Goal: Transaction & Acquisition: Purchase product/service

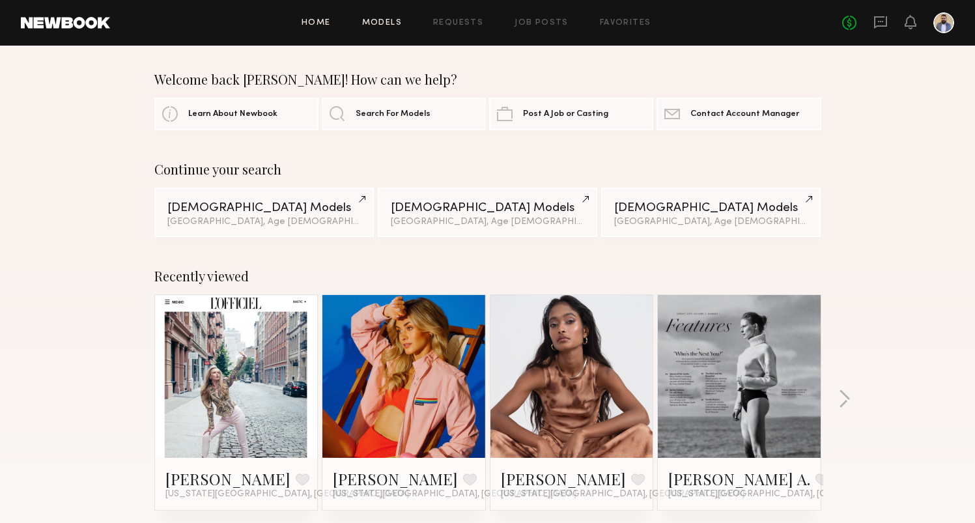
click at [382, 21] on link "Models" at bounding box center [382, 23] width 40 height 8
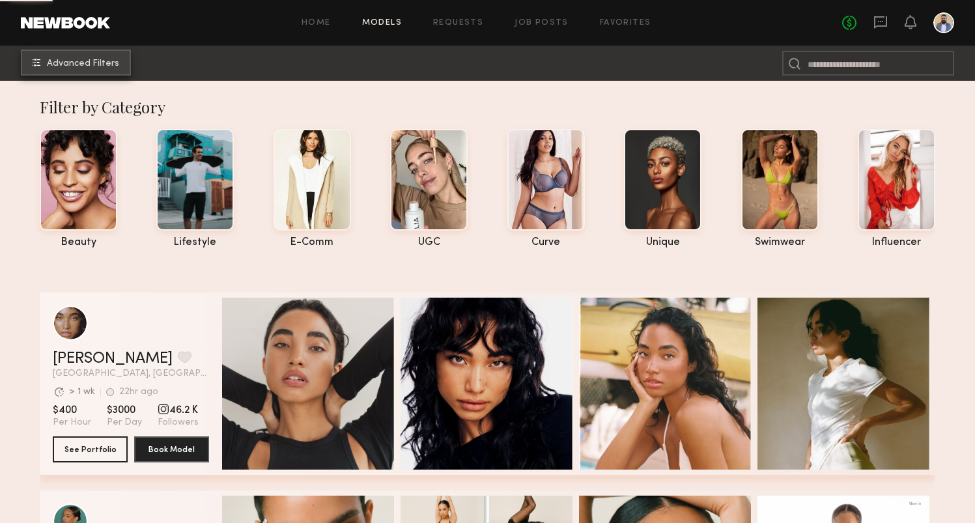
click at [104, 63] on span "Advanced Filters" at bounding box center [83, 63] width 72 height 9
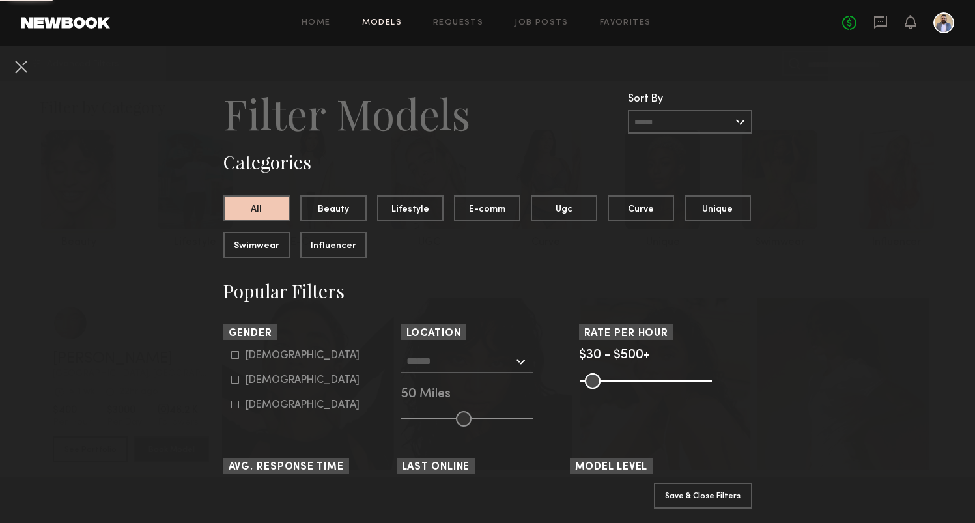
click at [510, 372] on div at bounding box center [467, 361] width 132 height 23
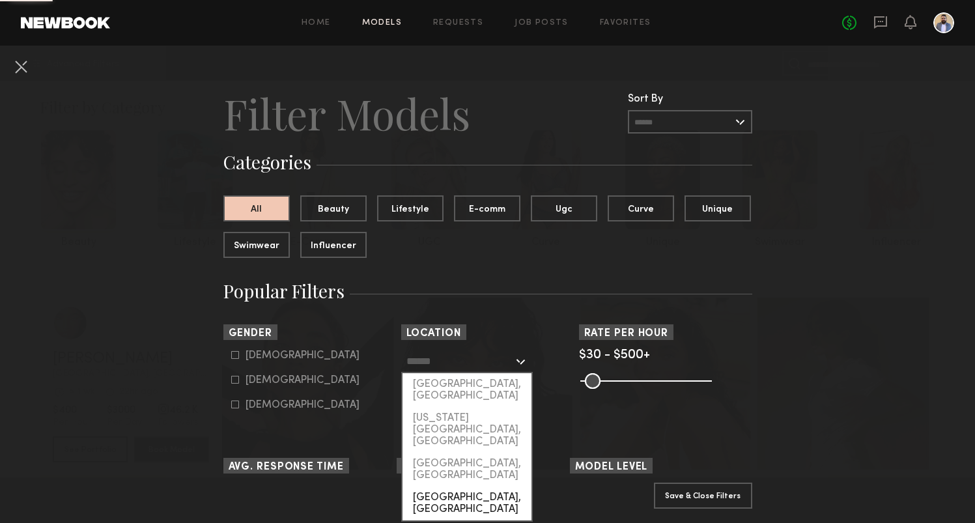
click at [460, 486] on div "Chicago, IL" at bounding box center [466, 503] width 129 height 34
type input "**********"
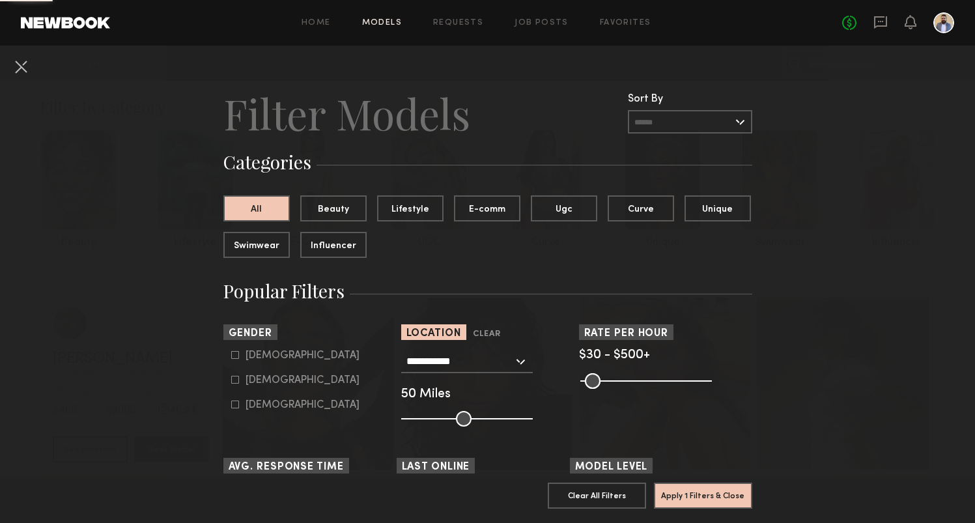
click at [259, 384] on div "Female" at bounding box center [302, 380] width 114 height 8
type input "**"
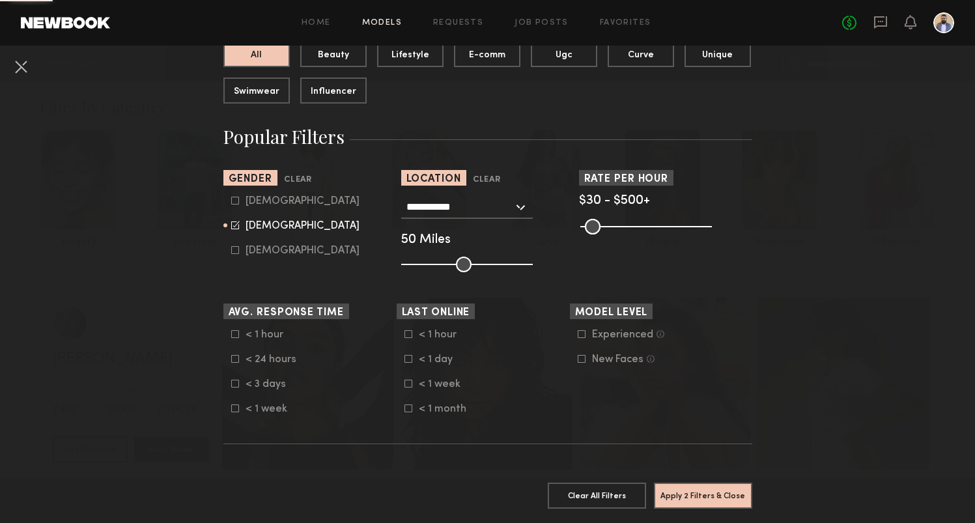
scroll to position [178, 0]
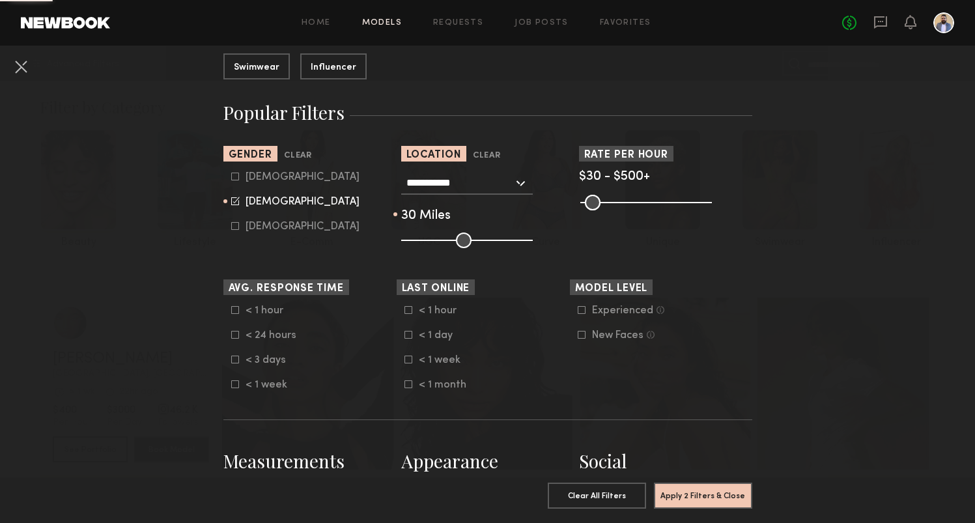
type input "**"
click at [441, 242] on input "range" at bounding box center [467, 240] width 132 height 16
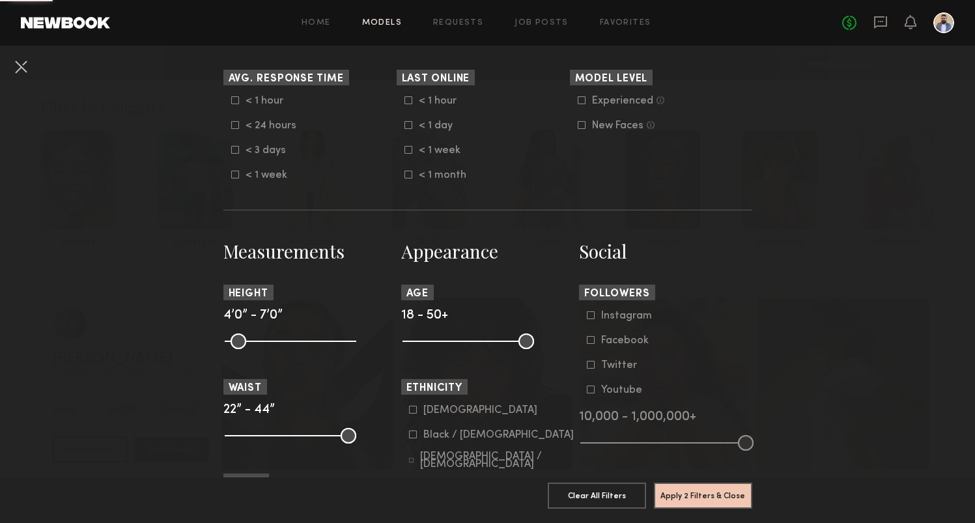
scroll to position [460, 0]
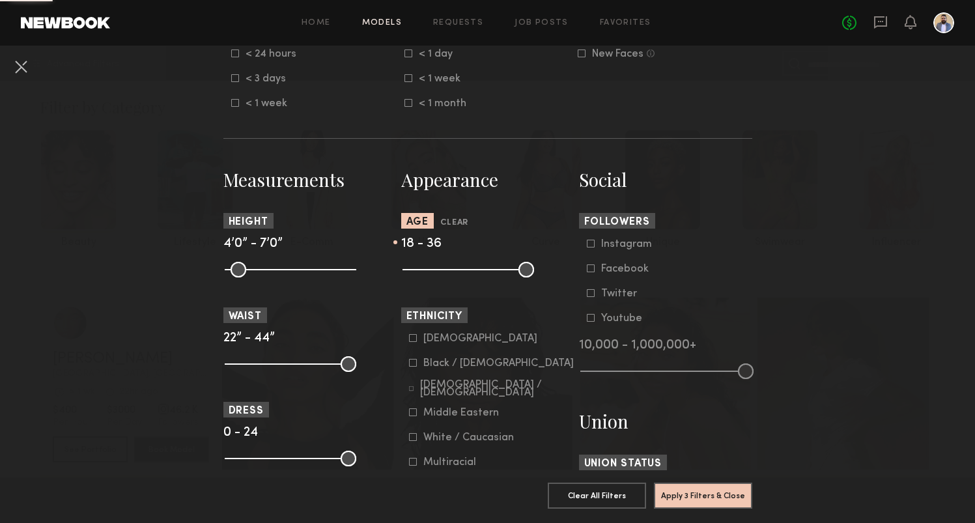
drag, startPoint x: 523, startPoint y: 272, endPoint x: 473, endPoint y: 272, distance: 49.5
type input "**"
click at [473, 272] on input "range" at bounding box center [468, 270] width 132 height 16
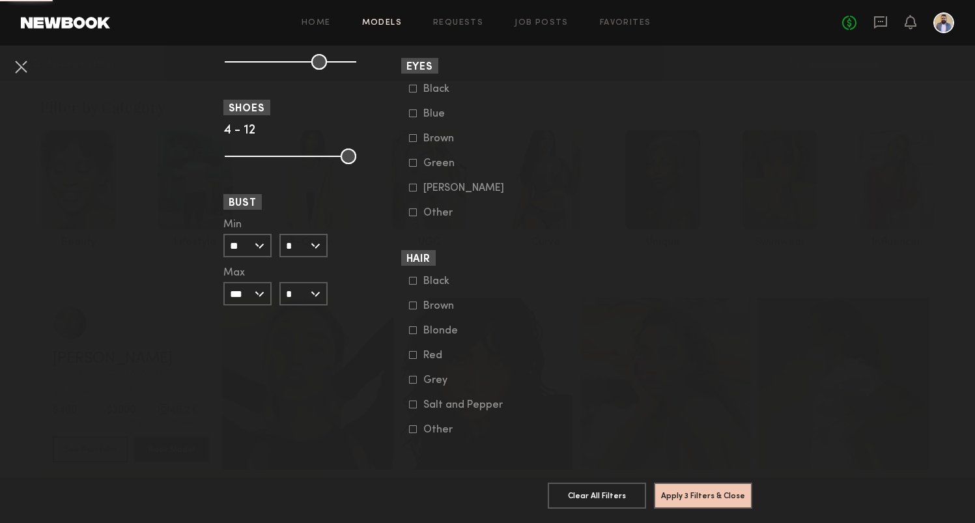
scroll to position [951, 0]
click at [694, 490] on button "Apply 3 Filters & Close" at bounding box center [703, 495] width 98 height 26
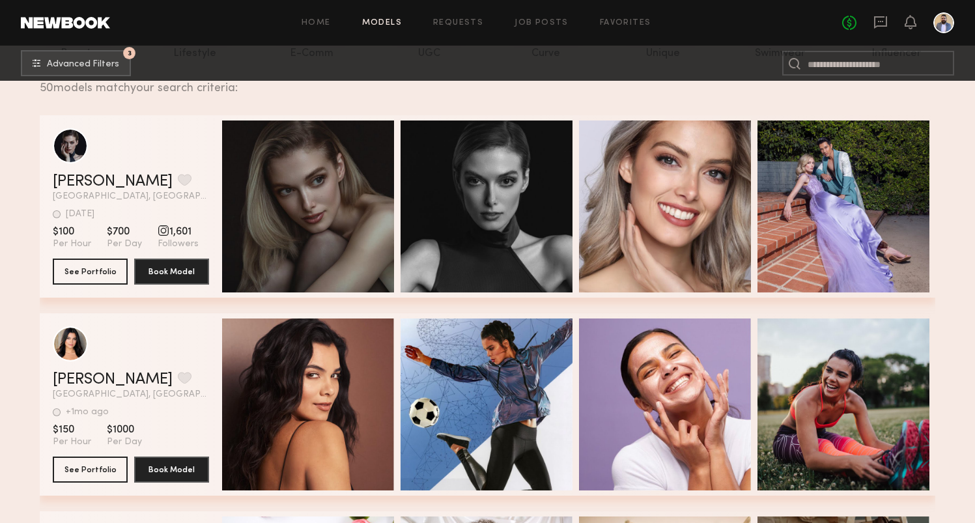
scroll to position [201, 0]
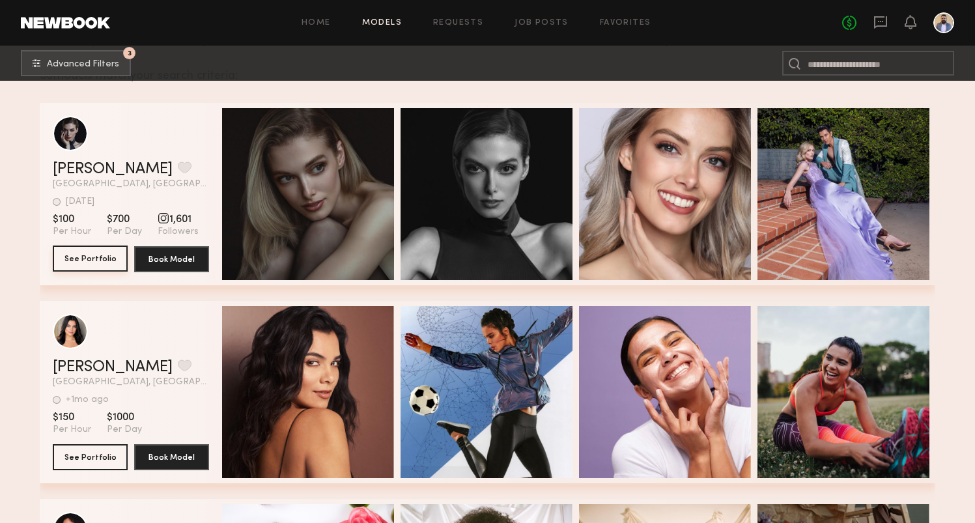
click at [104, 262] on button "See Portfolio" at bounding box center [90, 258] width 75 height 26
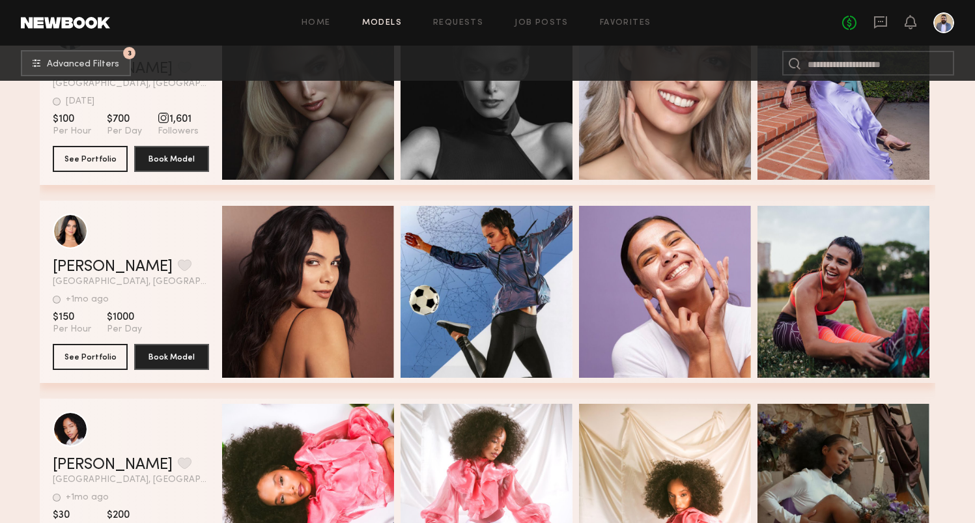
scroll to position [303, 0]
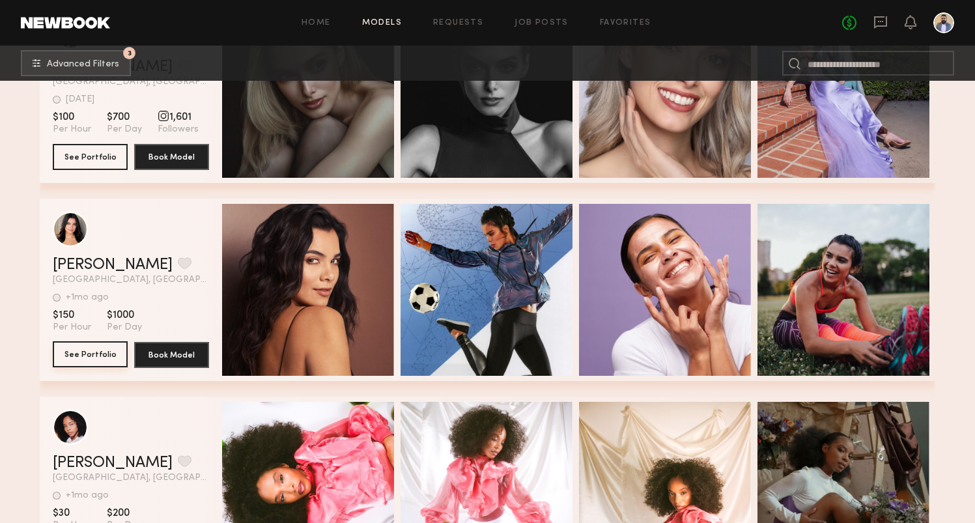
click at [91, 354] on button "See Portfolio" at bounding box center [90, 354] width 75 height 26
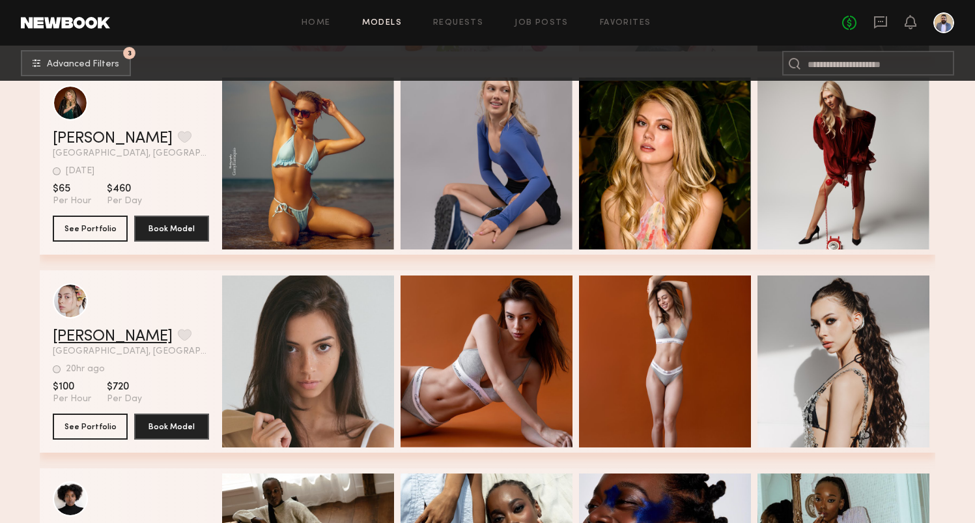
scroll to position [861, 0]
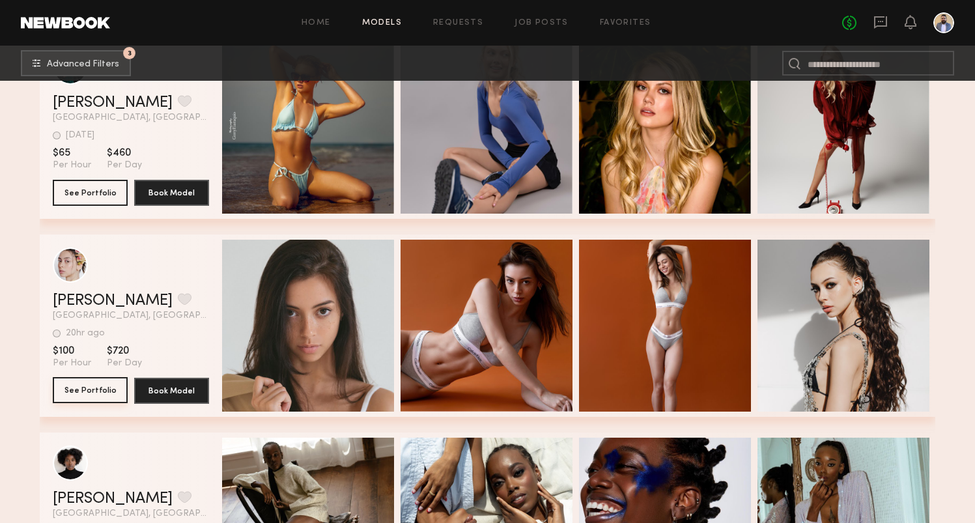
click at [89, 392] on button "See Portfolio" at bounding box center [90, 390] width 75 height 26
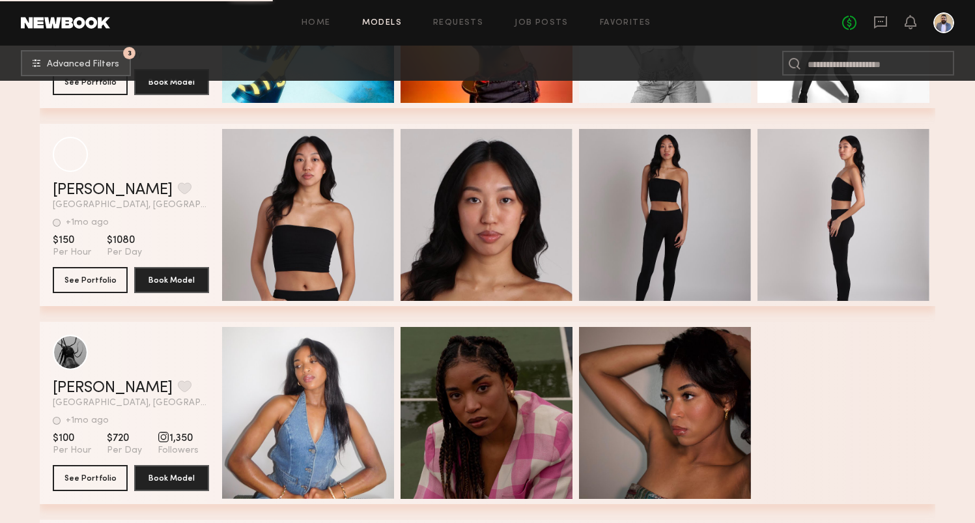
scroll to position [4160, 0]
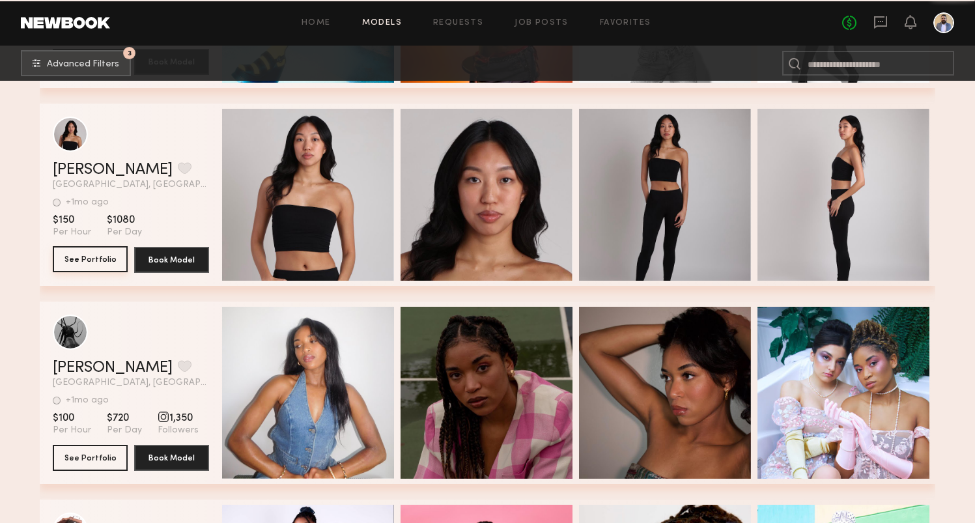
click at [99, 256] on button "See Portfolio" at bounding box center [90, 259] width 75 height 26
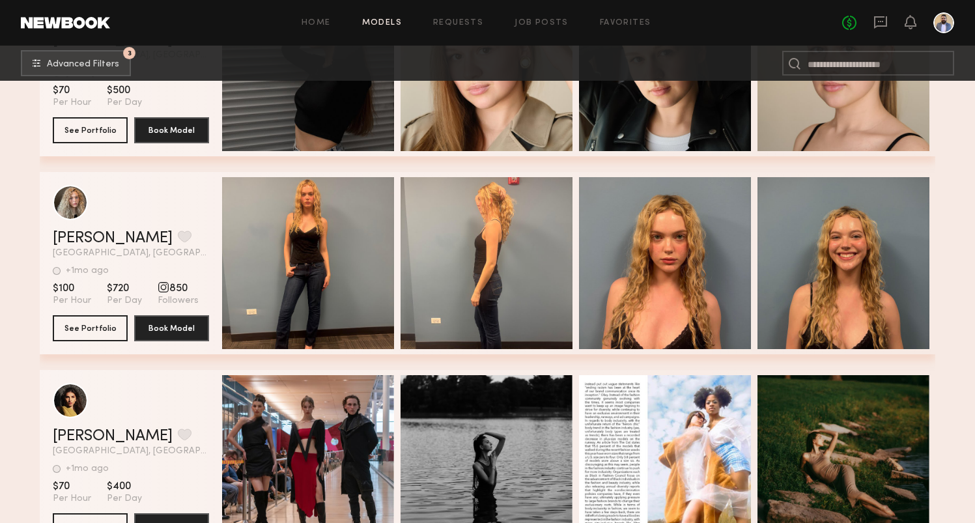
scroll to position [5428, 0]
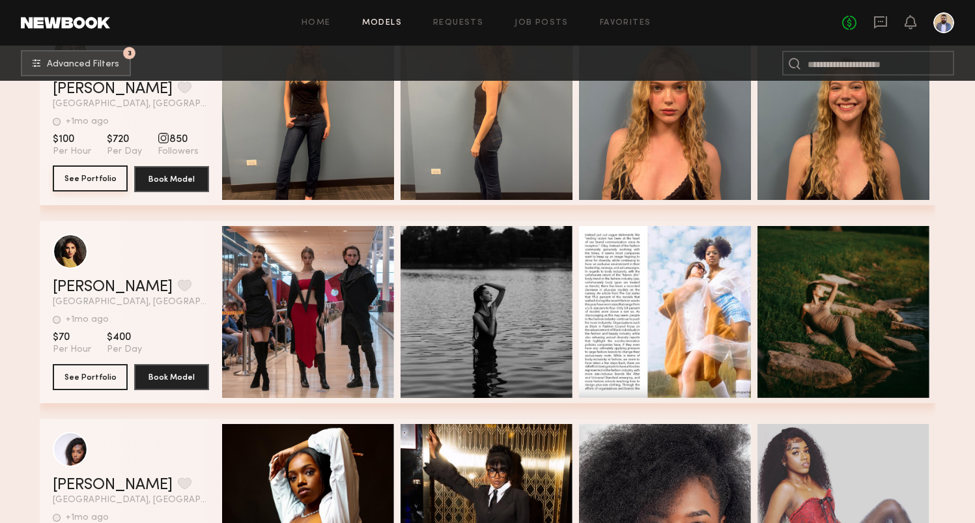
click at [100, 179] on button "See Portfolio" at bounding box center [90, 178] width 75 height 26
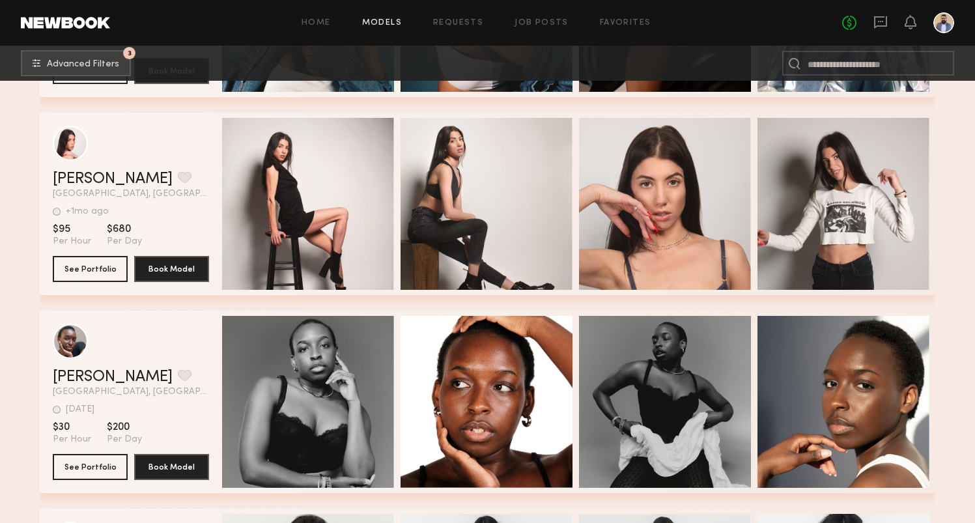
scroll to position [6176, 0]
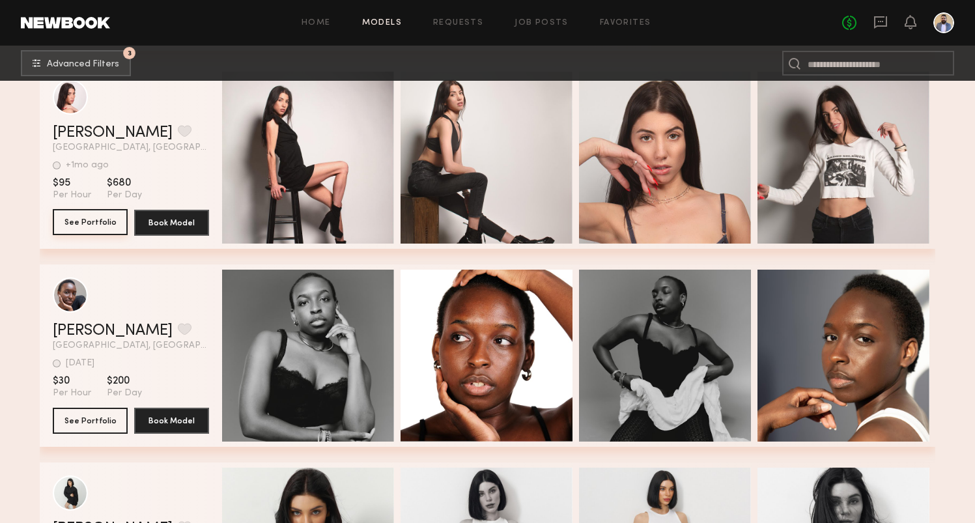
click at [106, 217] on button "See Portfolio" at bounding box center [90, 222] width 75 height 26
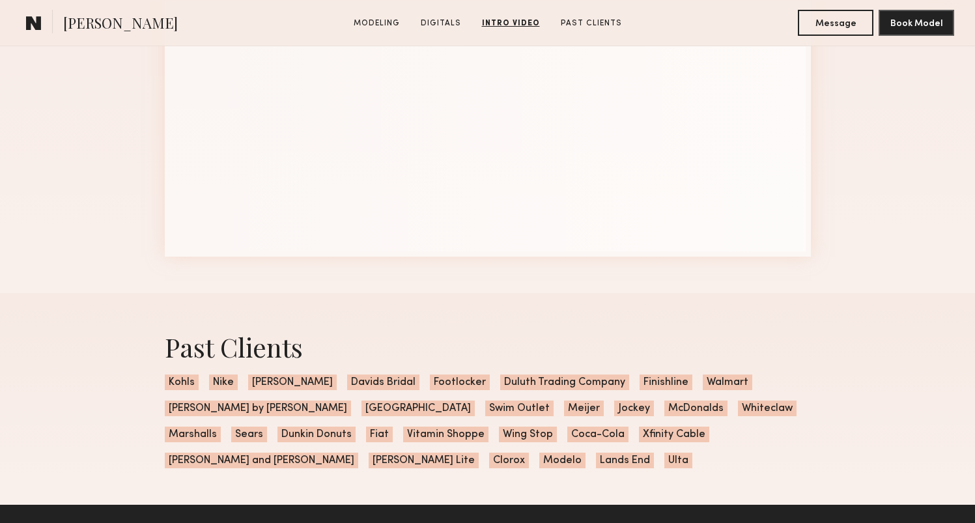
scroll to position [2240, 0]
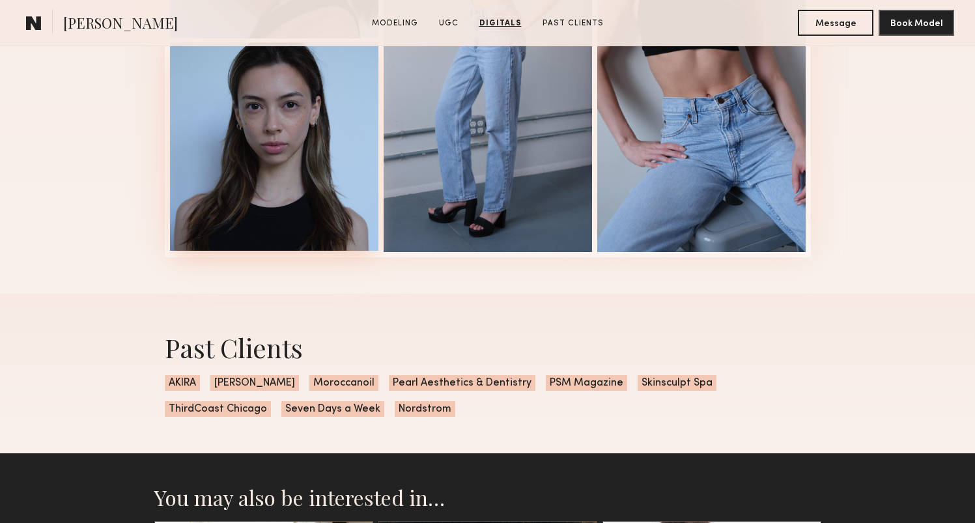
scroll to position [2634, 0]
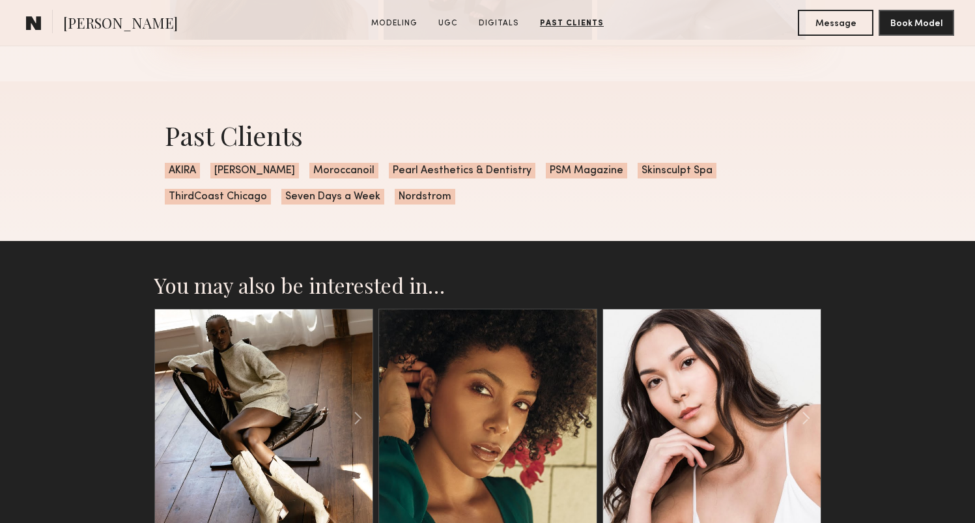
click at [291, 0] on section "Sarah K. Modeling UGC Digitals Past Clients Message Book Model" at bounding box center [487, 23] width 975 height 46
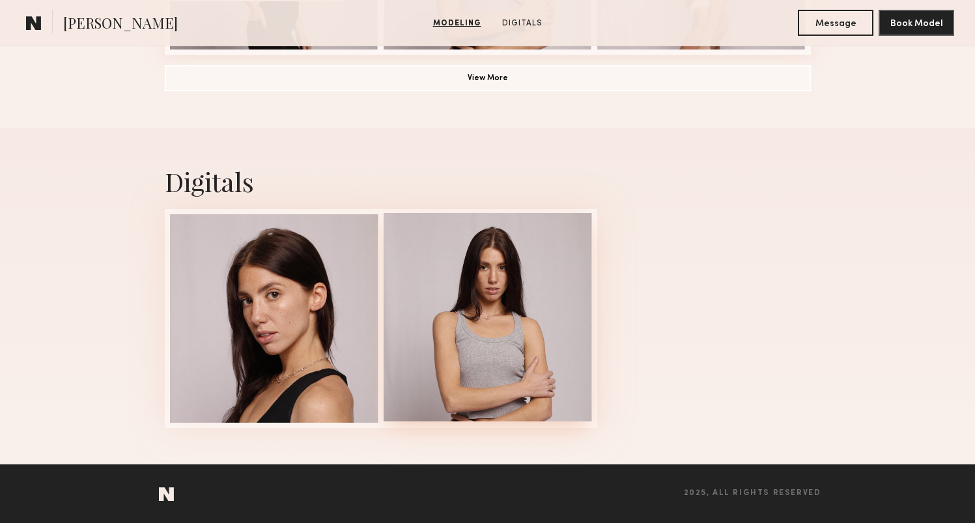
scroll to position [1184, 0]
